Goal: Book appointment/travel/reservation

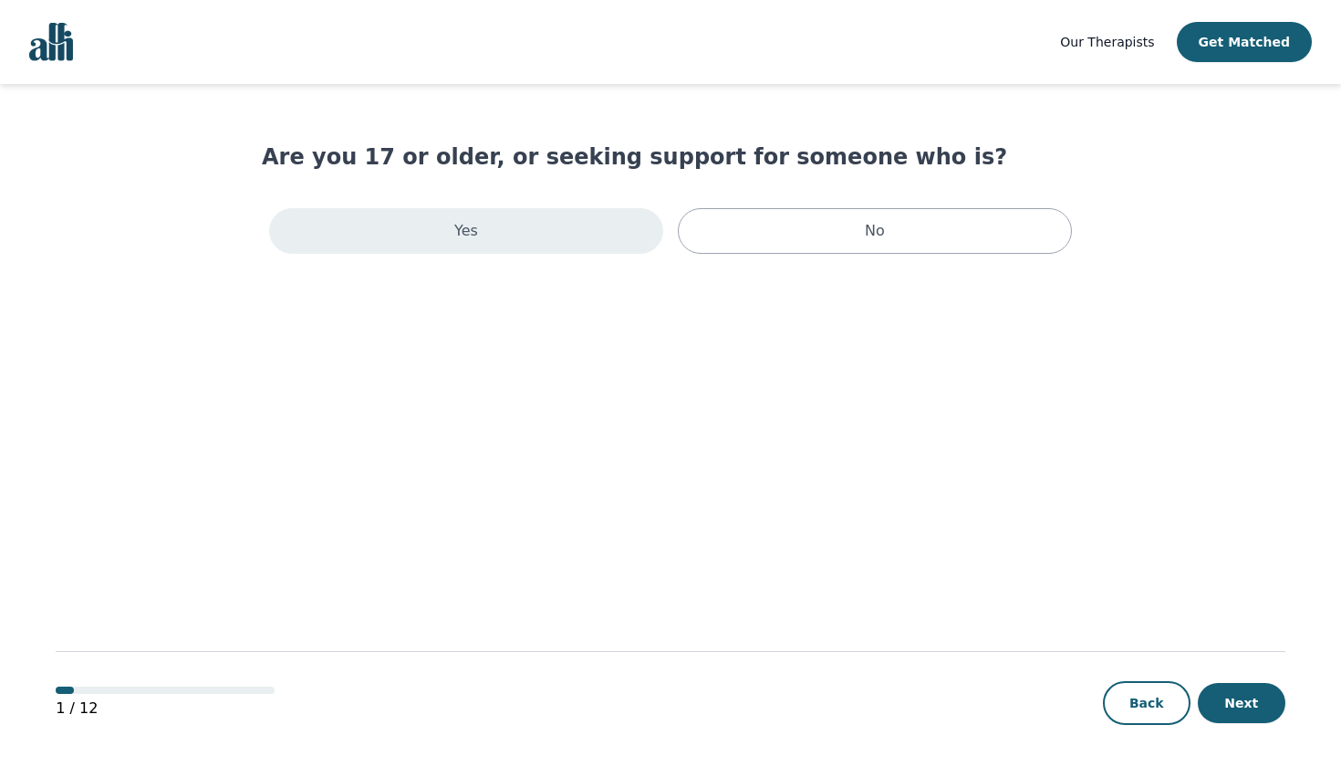
click at [492, 237] on div "Yes" at bounding box center [466, 231] width 394 height 46
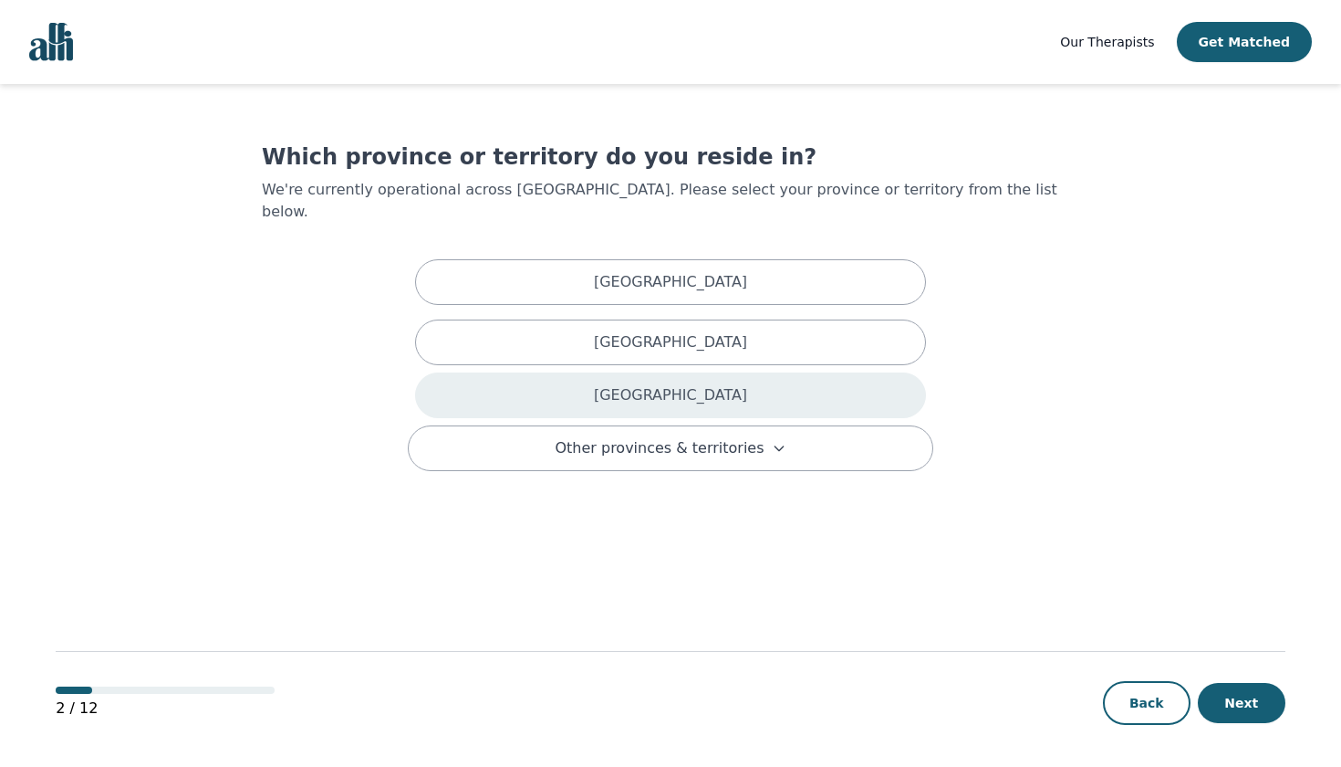
click at [708, 372] on div "[GEOGRAPHIC_DATA]" at bounding box center [670, 395] width 511 height 46
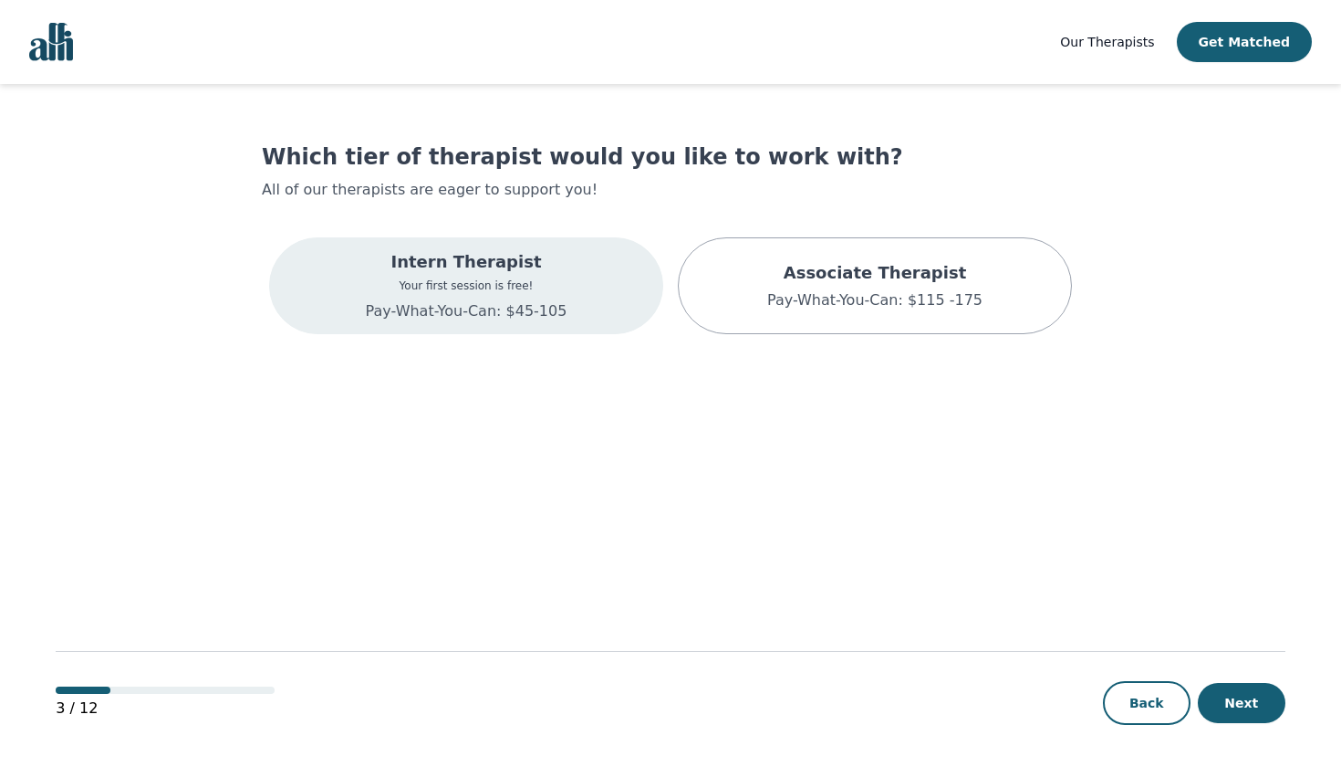
click at [529, 276] on div "Intern Therapist Your first session is free! Pay-What-You-Can: $45-105" at bounding box center [467, 285] width 202 height 73
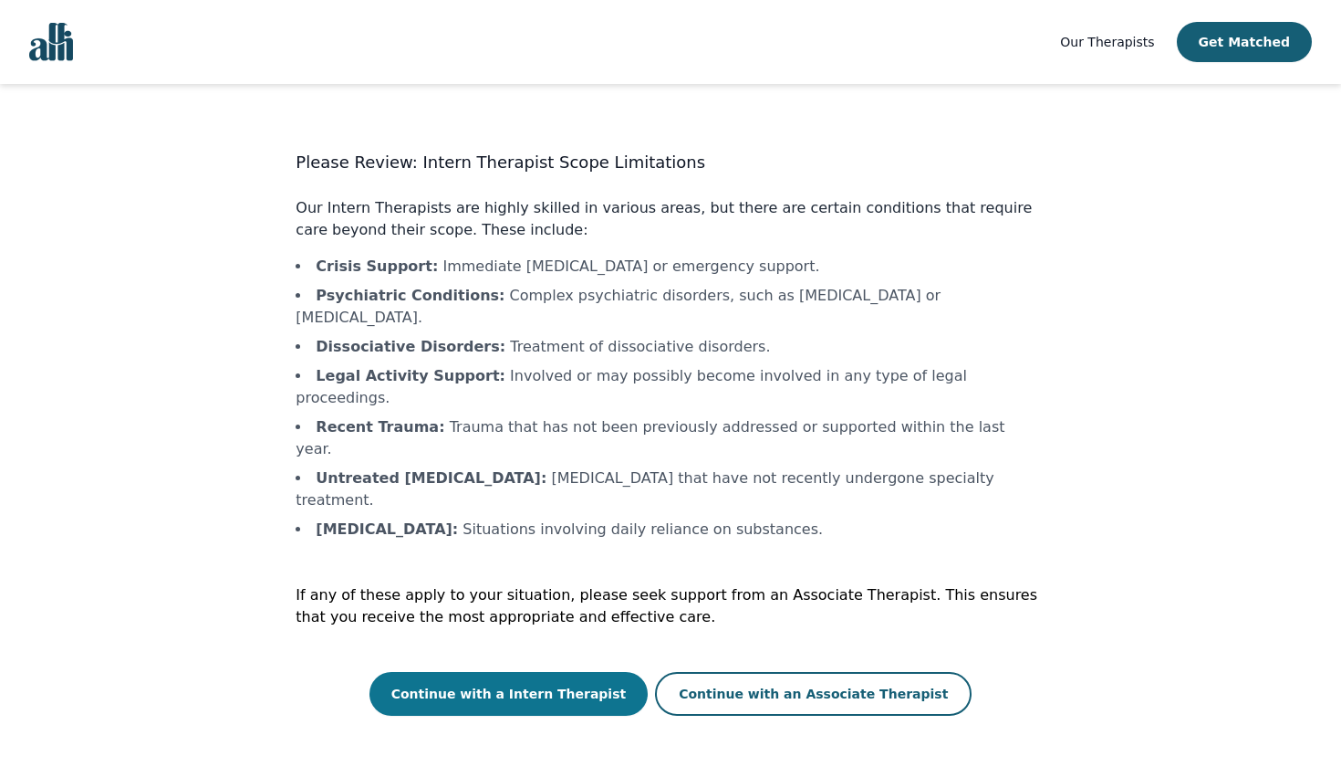
click at [546, 672] on button "Continue with a Intern Therapist" at bounding box center [509, 694] width 279 height 44
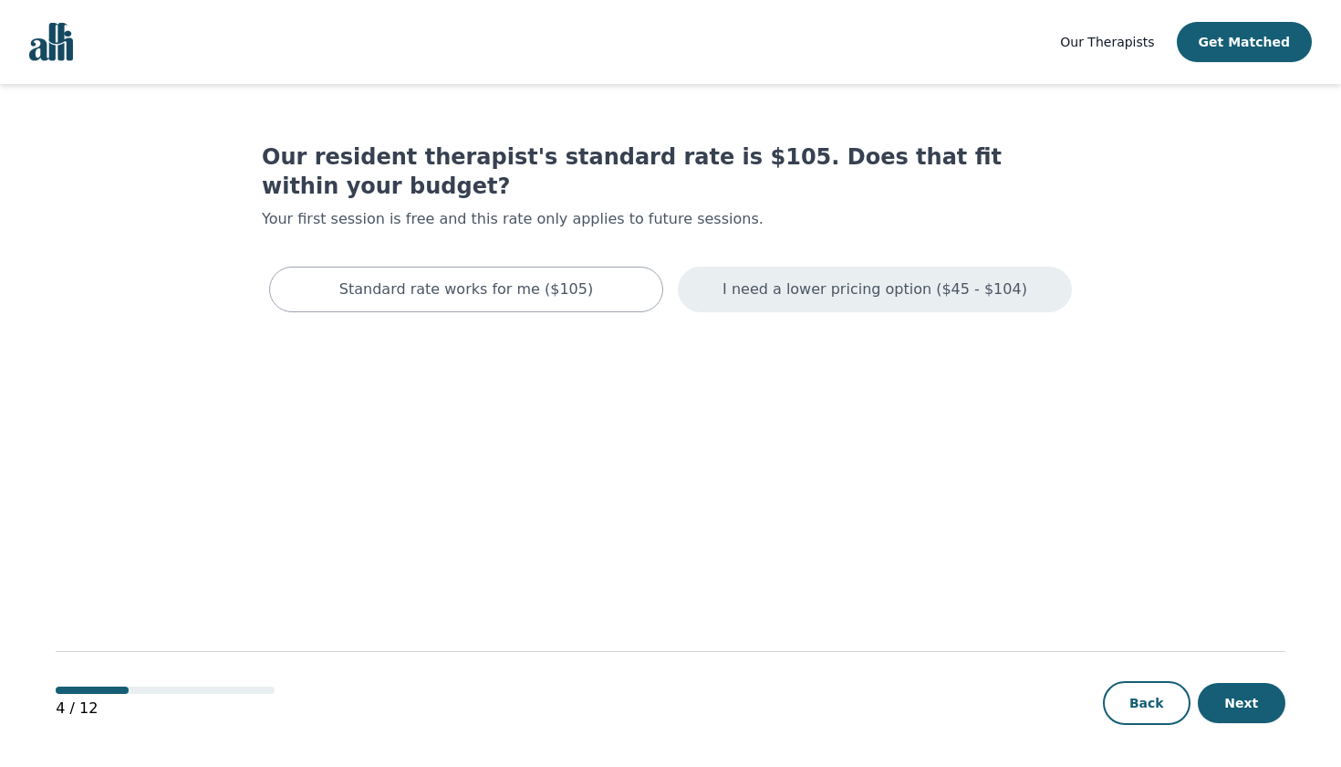
click at [849, 274] on div "I need a lower pricing option ($45 - $104)" at bounding box center [875, 289] width 394 height 46
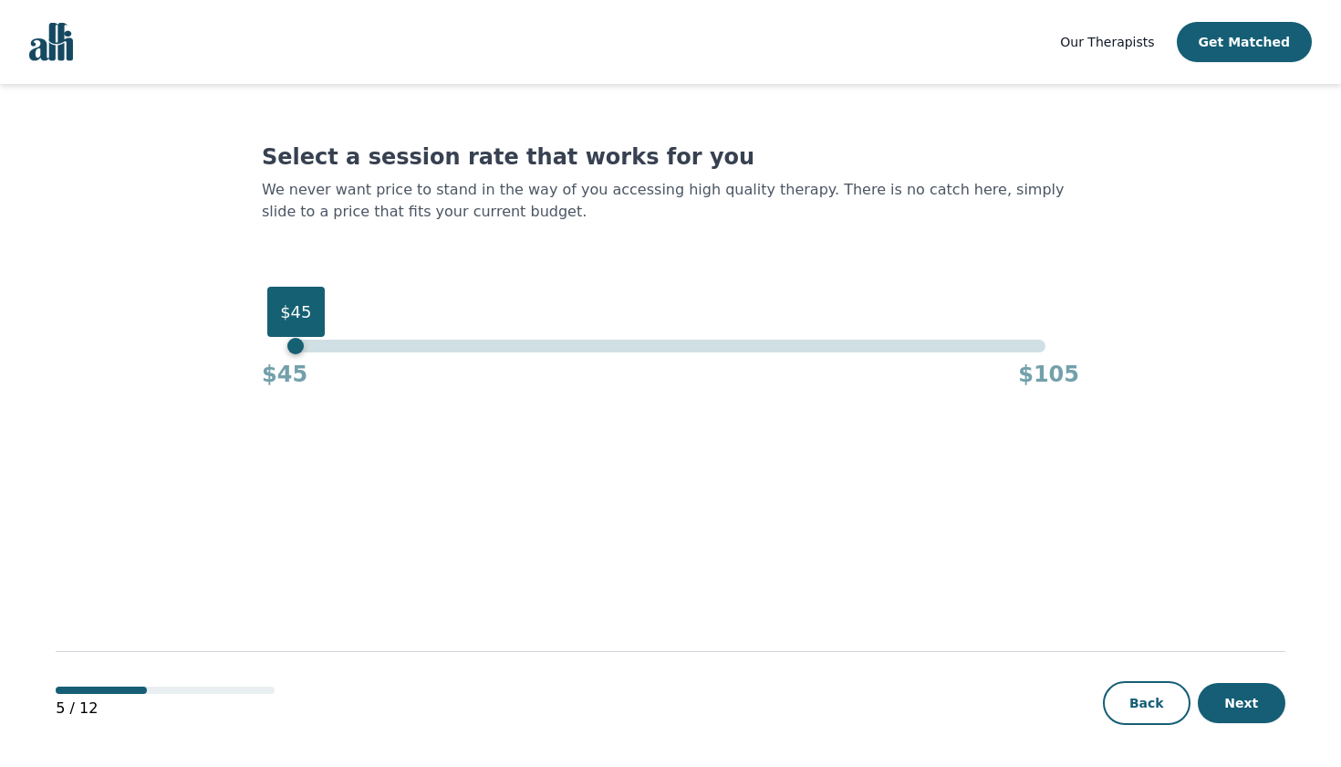
drag, startPoint x: 1039, startPoint y: 348, endPoint x: 214, endPoint y: 292, distance: 827.7
click at [214, 292] on main "Select a session rate that works for you We never want price to stand in the wa…" at bounding box center [671, 426] width 1230 height 684
click at [1256, 711] on button "Next" at bounding box center [1242, 703] width 88 height 40
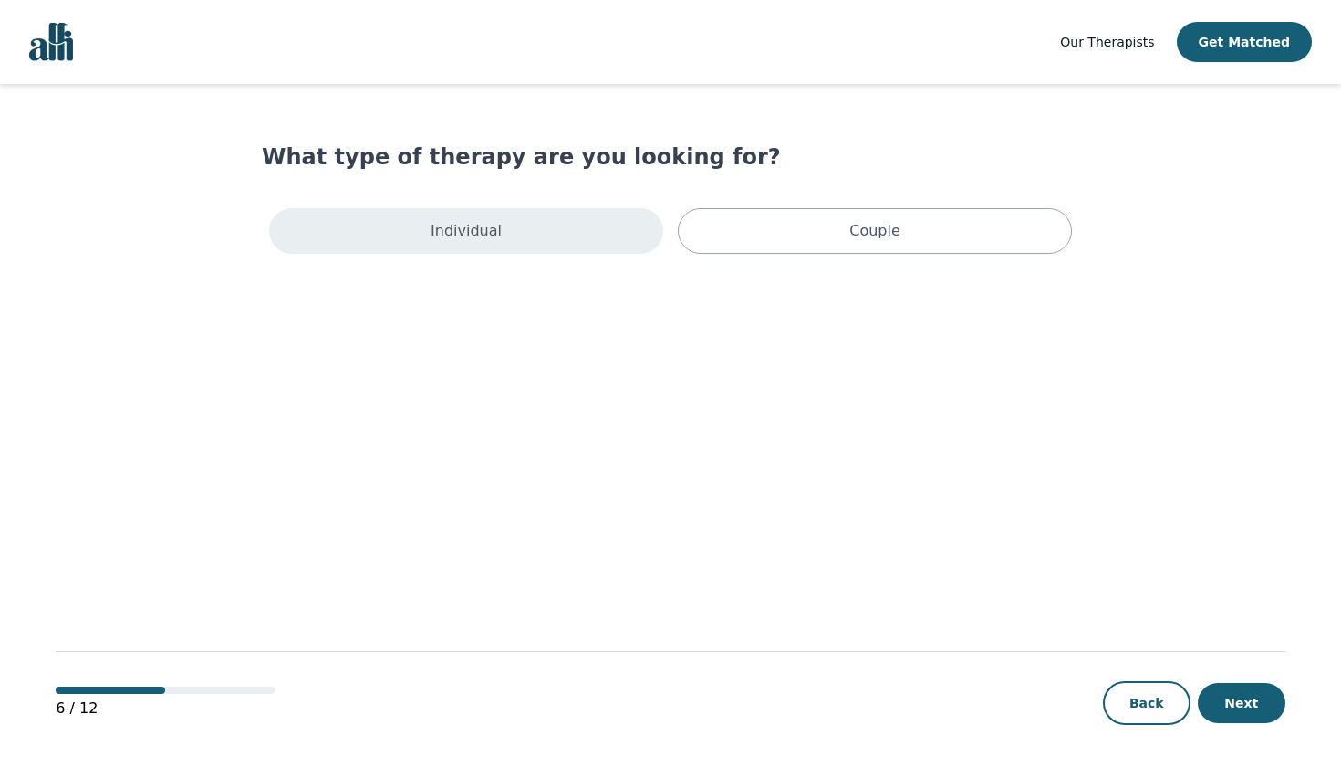
click at [552, 249] on div "Individual" at bounding box center [466, 231] width 394 height 46
click at [866, 263] on div "Individual Couple" at bounding box center [671, 235] width 818 height 68
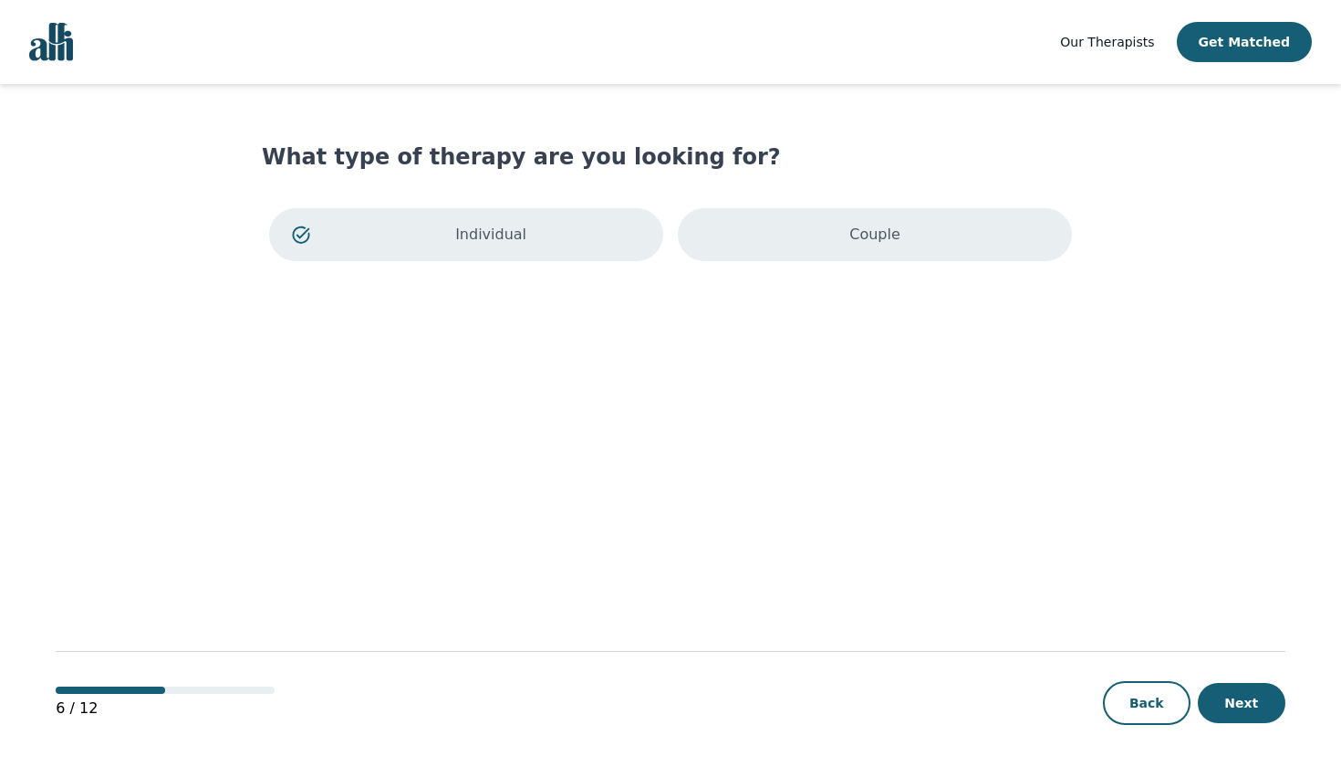
click at [853, 243] on p "Couple" at bounding box center [875, 235] width 51 height 22
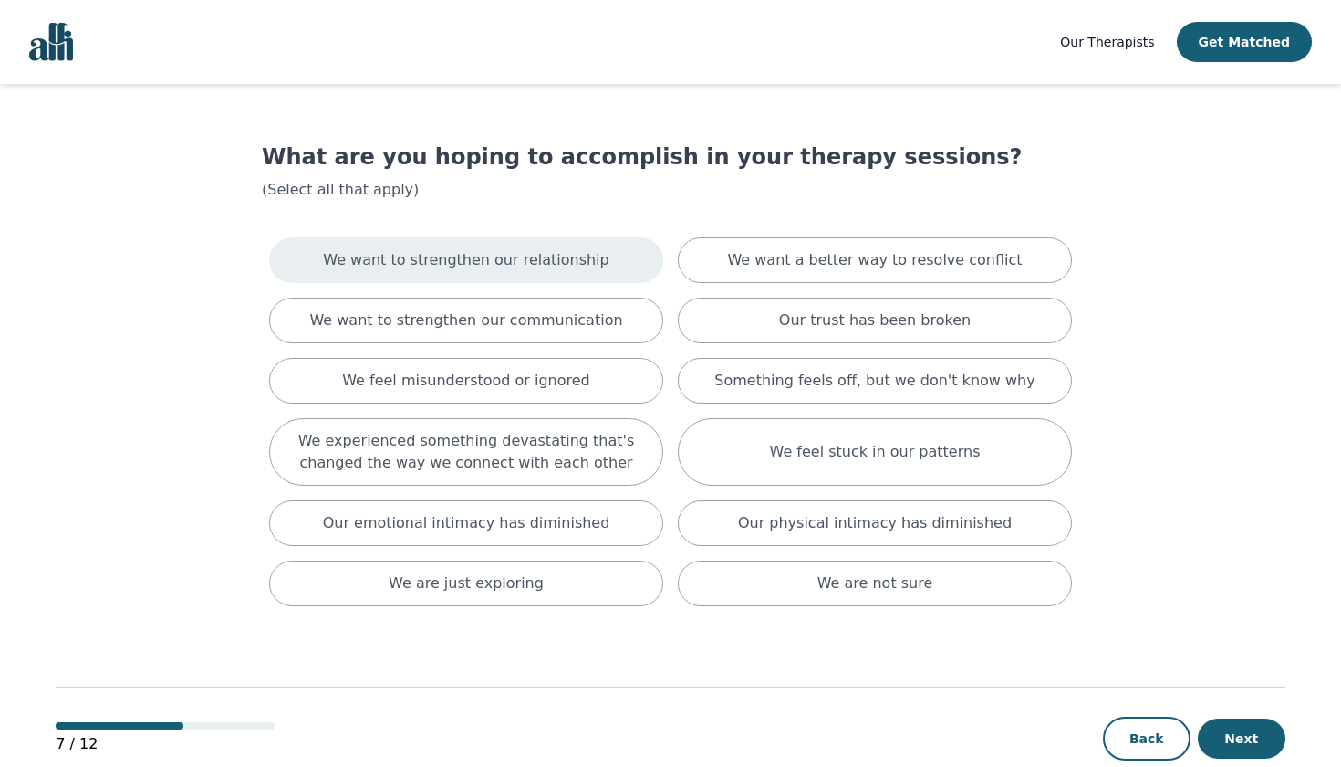
click at [531, 256] on p "We want to strengthen our relationship" at bounding box center [466, 260] width 286 height 22
